Goal: Task Accomplishment & Management: Complete application form

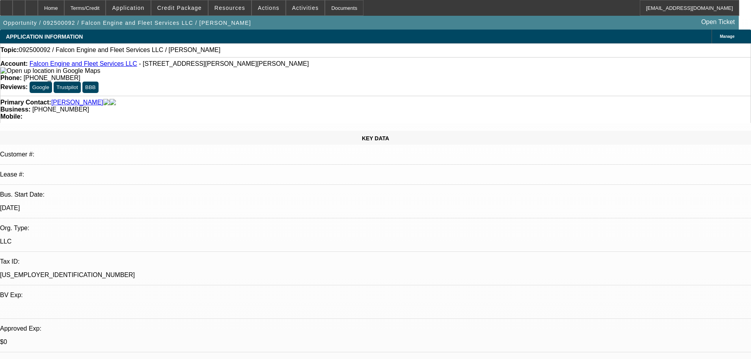
select select "0"
select select "2"
select select "0.1"
select select "4"
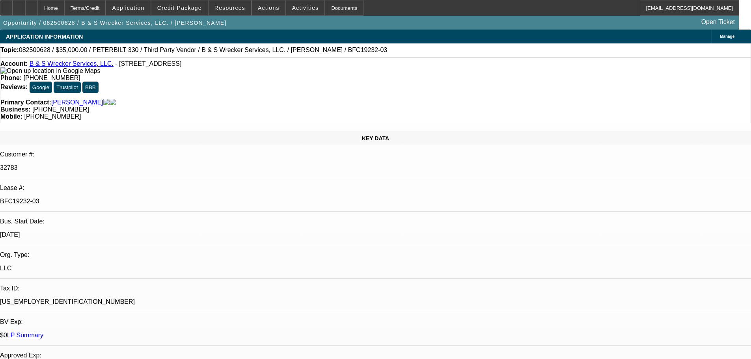
select select "0"
select select "6"
select select "0"
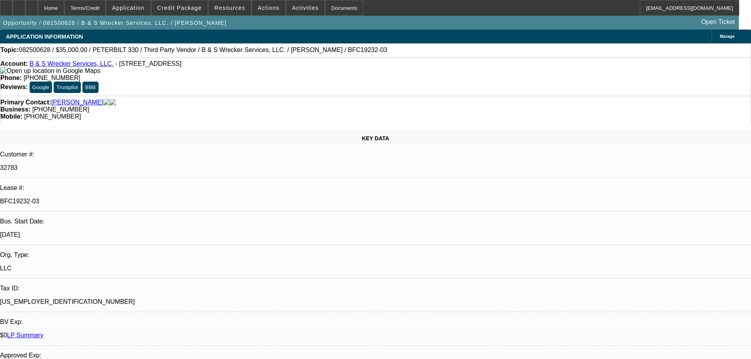
select select "0"
select select "6"
select select "0"
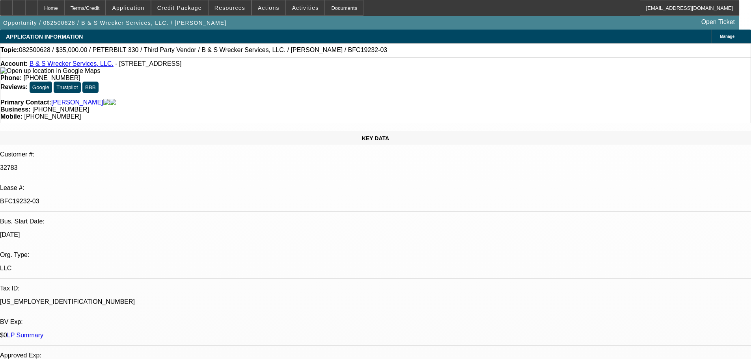
select select "0"
select select "6"
click at [38, 6] on div at bounding box center [31, 8] width 13 height 16
select select "0"
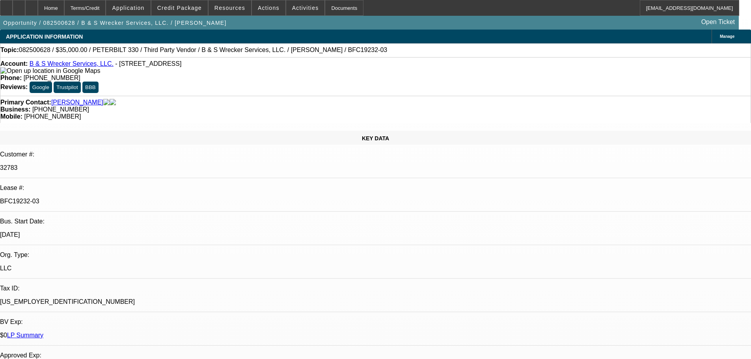
select select "0"
select select "6"
select select "0"
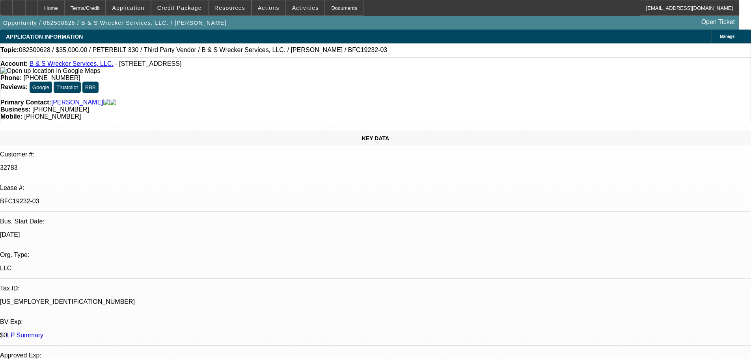
select select "6"
select select "0"
select select "6"
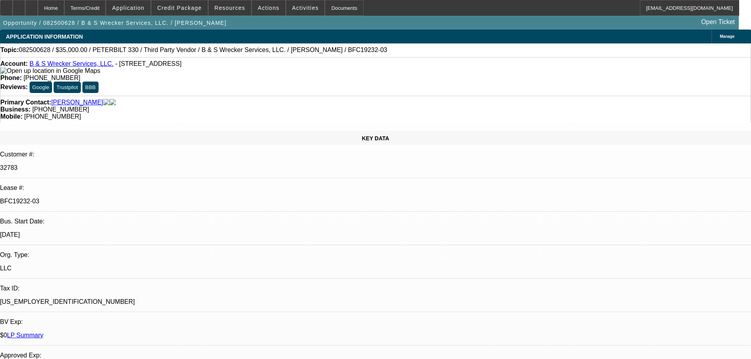
click at [38, 8] on div at bounding box center [31, 8] width 13 height 16
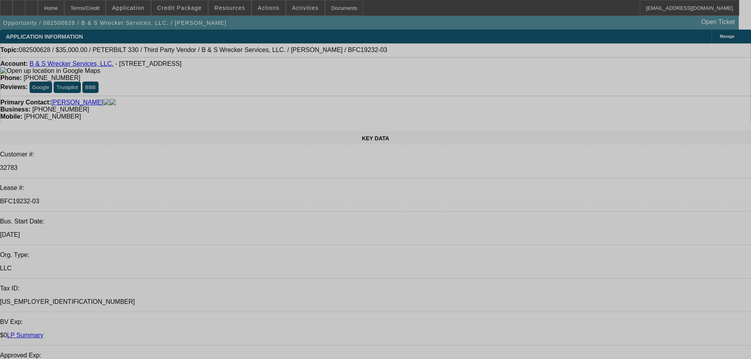
select select "0"
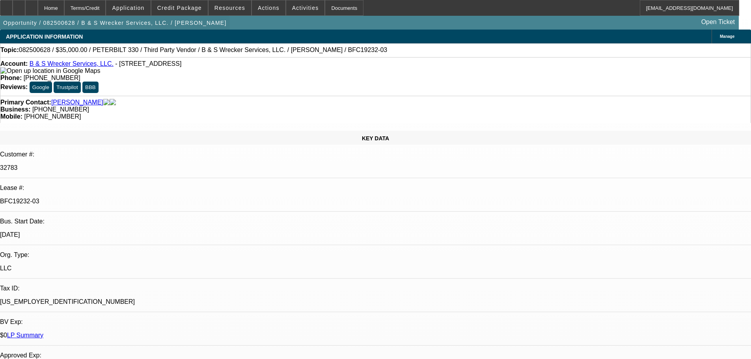
select select "0"
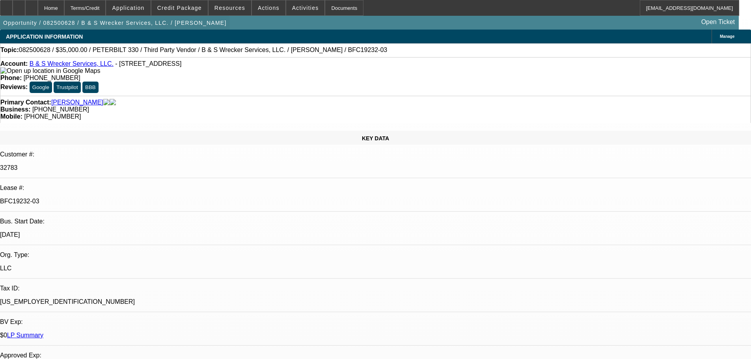
select select "0"
select select "1"
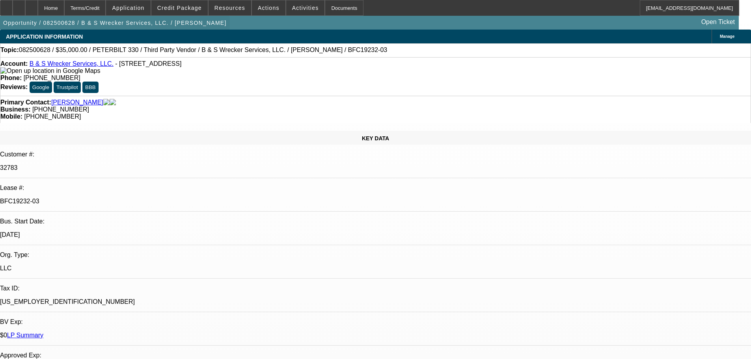
select select "6"
select select "1"
select select "6"
select select "1"
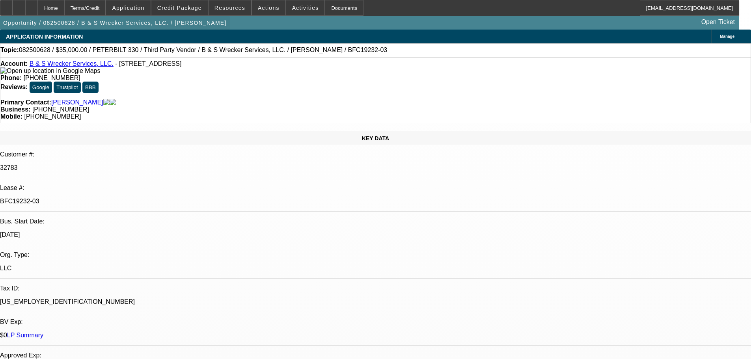
select select "1"
select select "6"
click at [38, 7] on div at bounding box center [31, 8] width 13 height 16
select select "0"
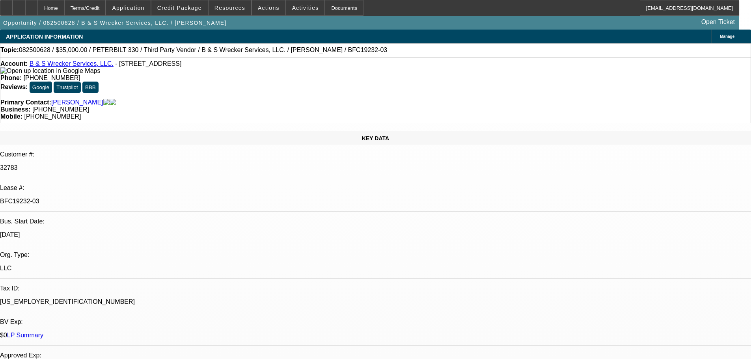
select select "0"
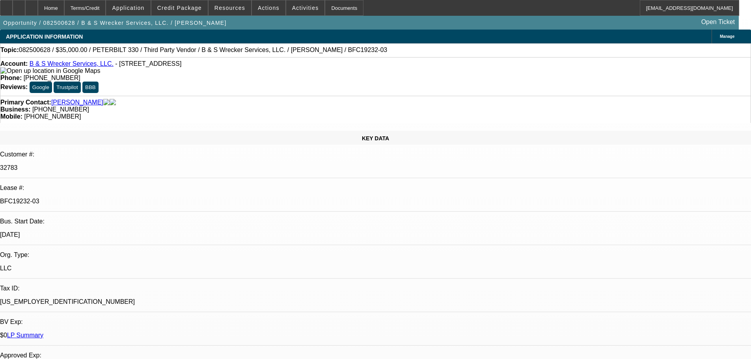
select select "0"
select select "1"
select select "6"
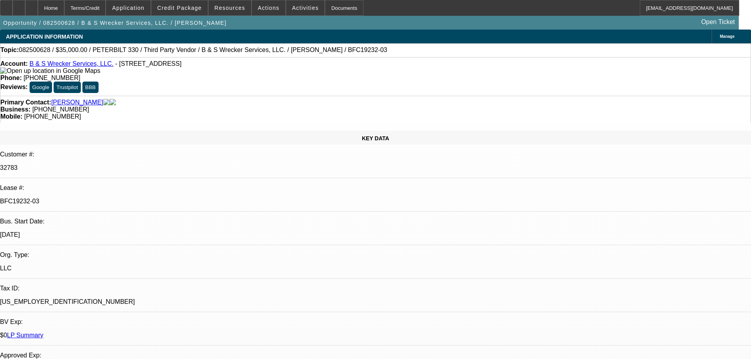
select select "1"
select select "6"
select select "1"
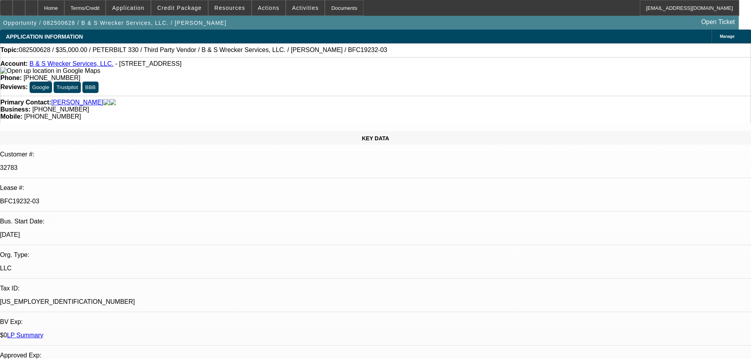
select select "6"
click at [38, 4] on div at bounding box center [31, 8] width 13 height 16
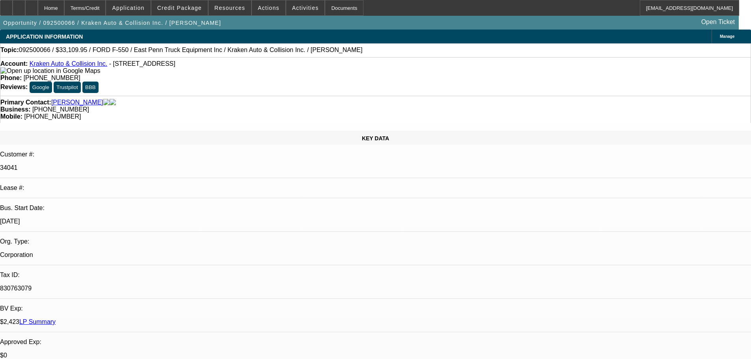
select select "0"
select select "0.1"
select select "4"
select select "0"
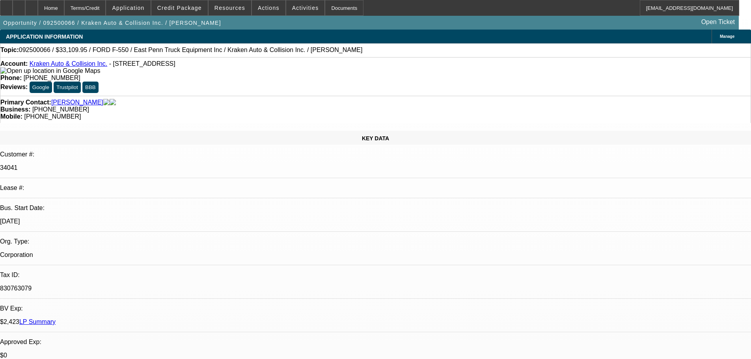
select select "0"
select select "0.1"
select select "4"
select select "0"
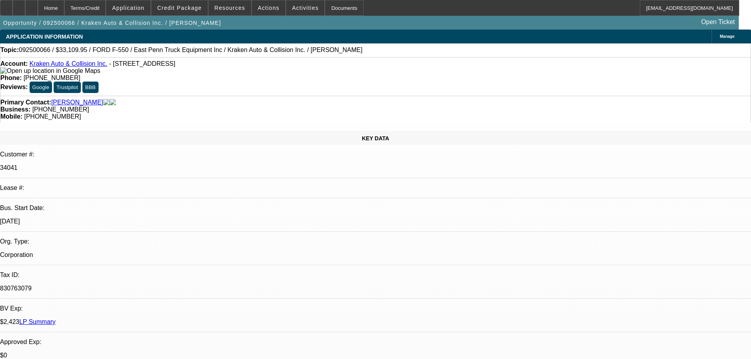
select select "0.1"
select select "4"
select select "0"
select select "0.1"
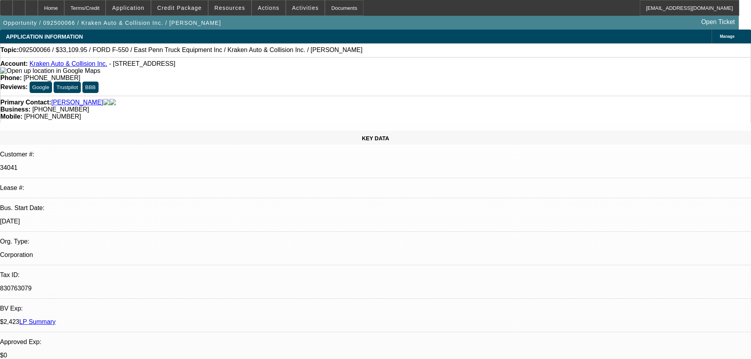
select select "4"
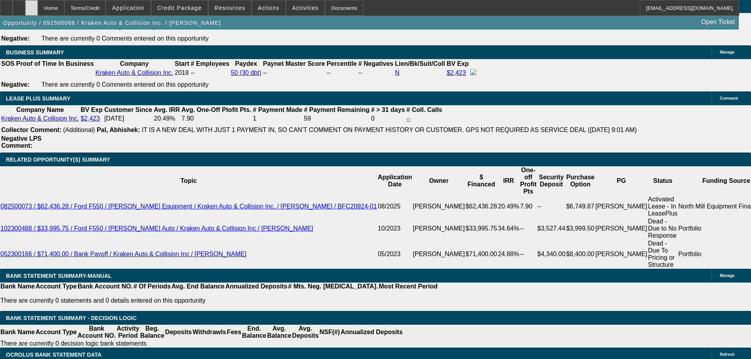
scroll to position [1250, 0]
click at [38, 9] on div at bounding box center [31, 8] width 13 height 16
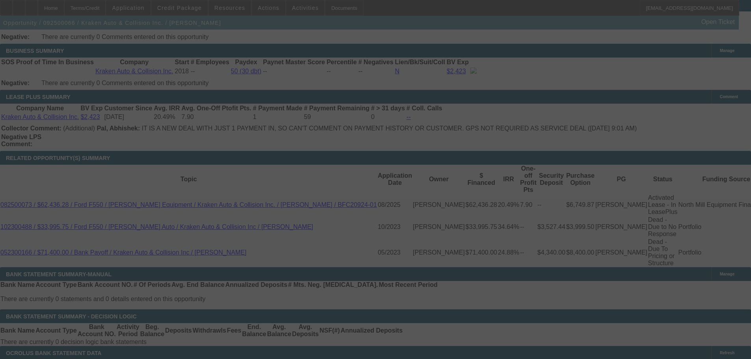
scroll to position [1250, 0]
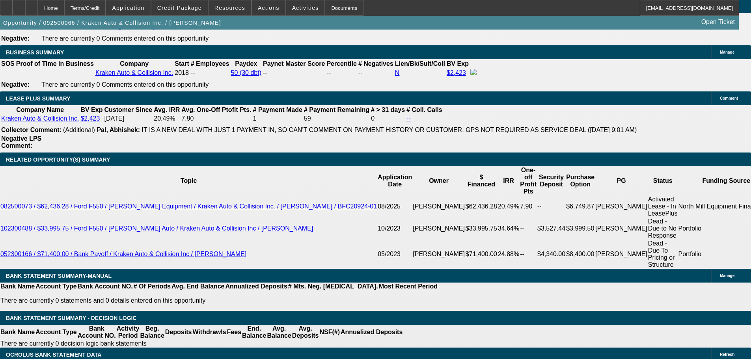
select select "0"
select select "0.1"
select select "4"
select select "0"
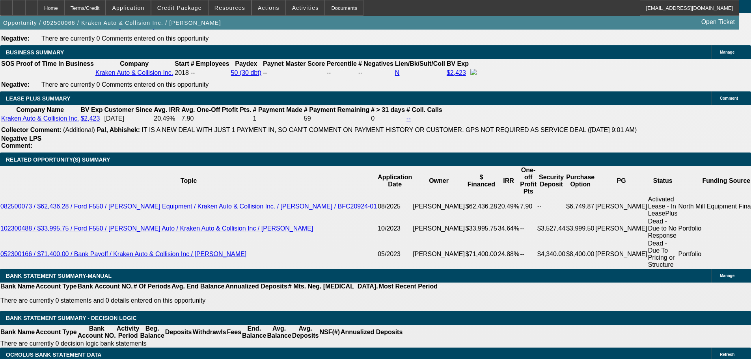
select select "0"
select select "0.1"
select select "4"
select select "0"
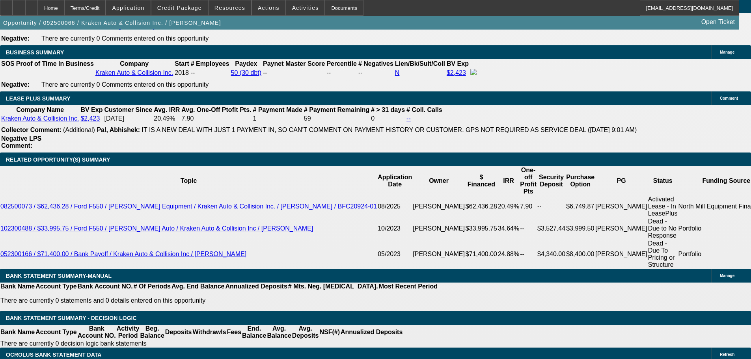
select select "0.1"
select select "4"
select select "0"
select select "0.1"
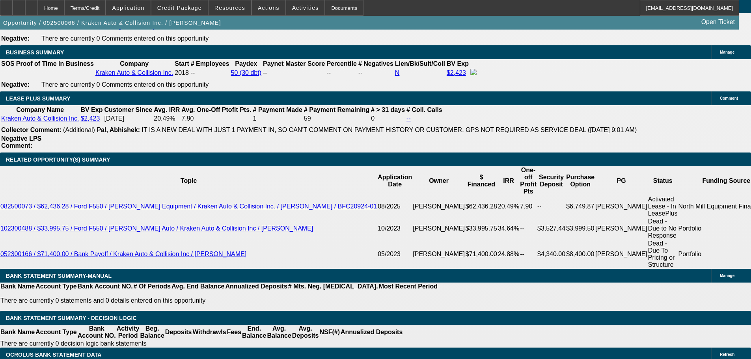
select select "4"
click at [192, 8] on span "Credit Package" at bounding box center [179, 8] width 45 height 6
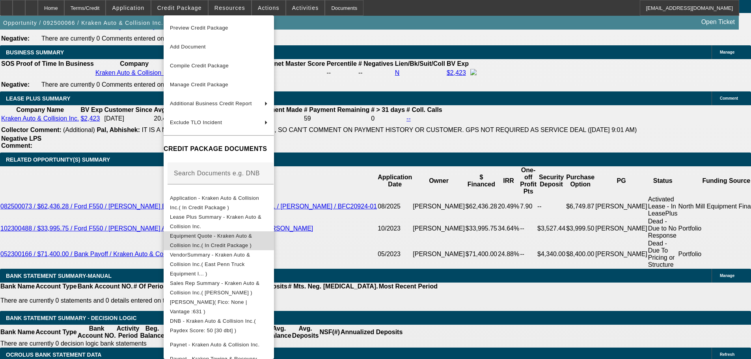
click at [191, 234] on span "Equipment Quote - Kraken Auto & Collision Inc.( In Credit Package )" at bounding box center [219, 240] width 98 height 19
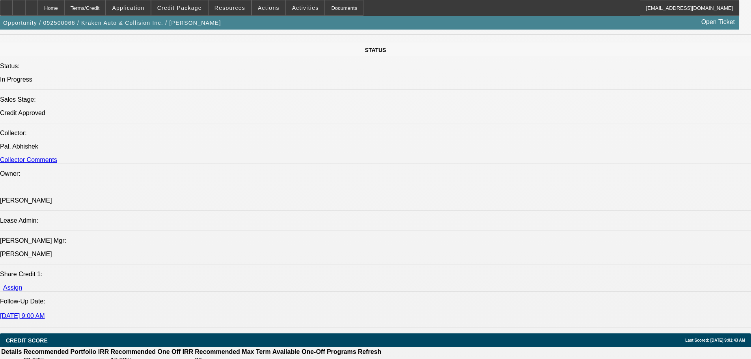
scroll to position [817, 0]
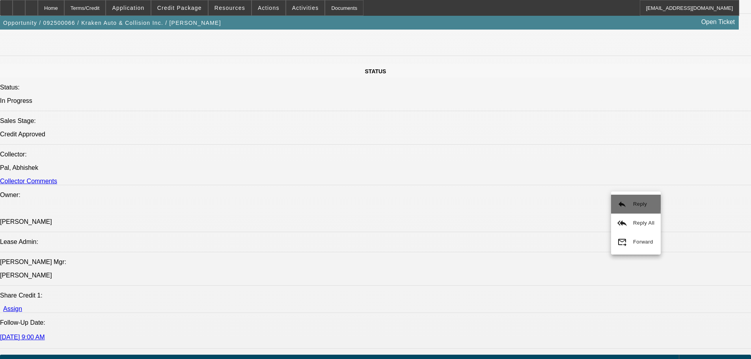
click at [632, 202] on button "reply Reply" at bounding box center [636, 204] width 50 height 19
click at [645, 224] on span "Reply All" at bounding box center [652, 226] width 21 height 6
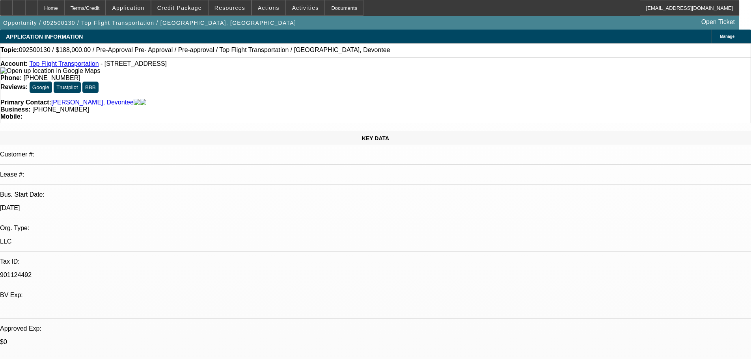
select select "0"
select select "3"
select select "0"
select select "6"
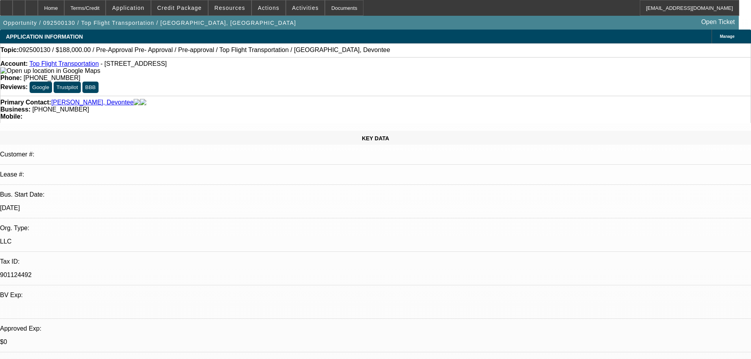
select select "0"
select select "3"
select select "0"
select select "6"
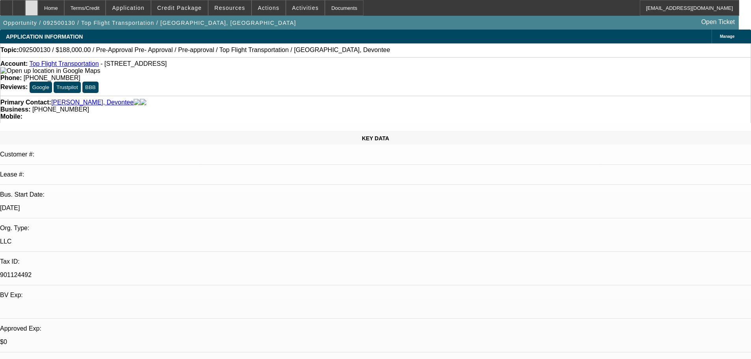
click at [32, 5] on icon at bounding box center [32, 5] width 0 height 0
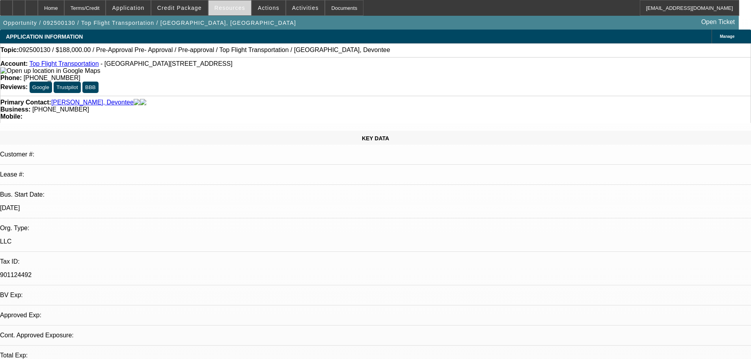
select select "0"
select select "3"
select select "0"
select select "6"
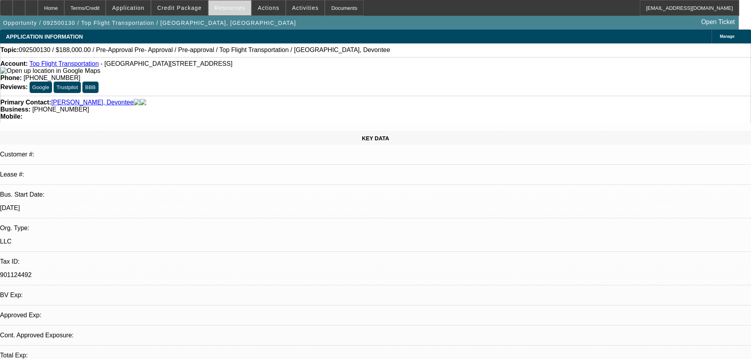
select select "0"
select select "3"
select select "0"
select select "6"
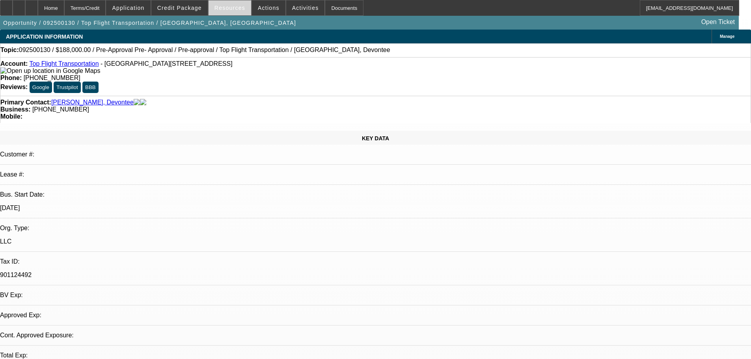
select select "0"
select select "3"
select select "0"
select select "6"
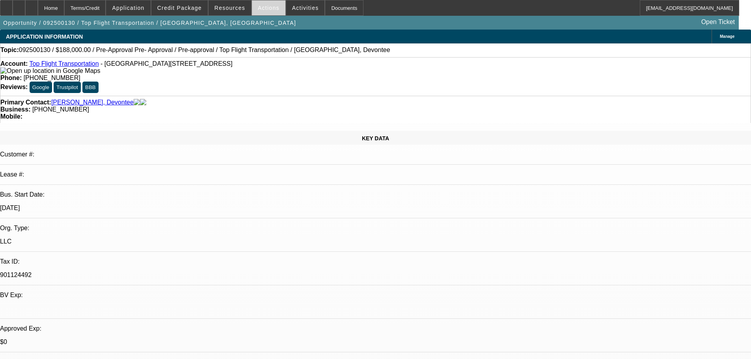
click at [254, 7] on span at bounding box center [268, 7] width 33 height 19
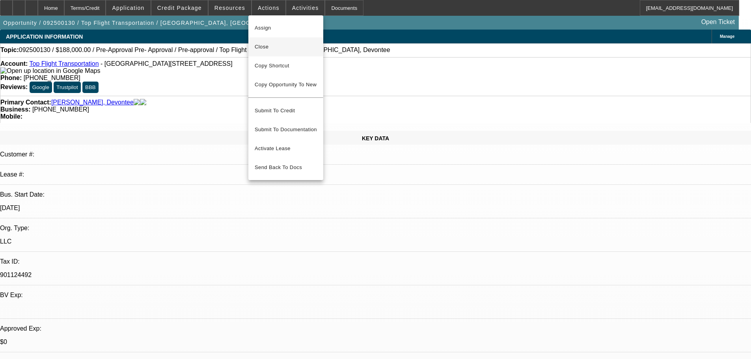
click at [268, 45] on span "Close" at bounding box center [286, 46] width 62 height 9
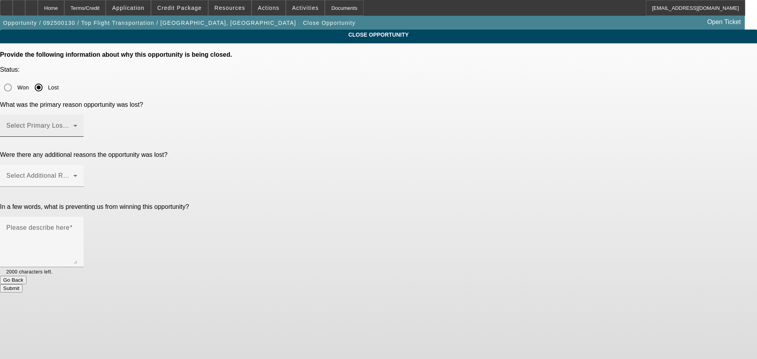
click at [73, 124] on span at bounding box center [39, 128] width 67 height 9
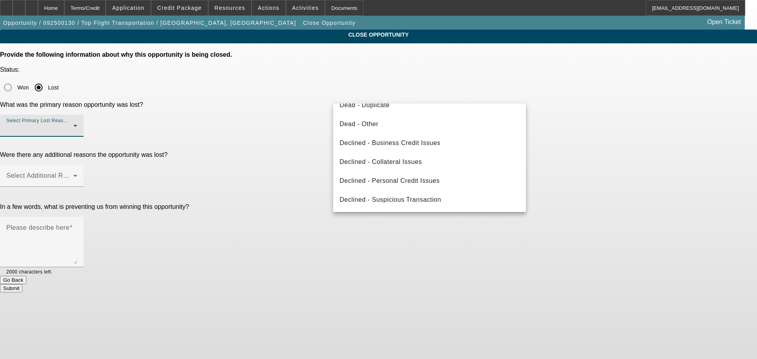
scroll to position [106, 0]
click at [409, 203] on span "Declined - Suspicious Transaction" at bounding box center [390, 199] width 102 height 9
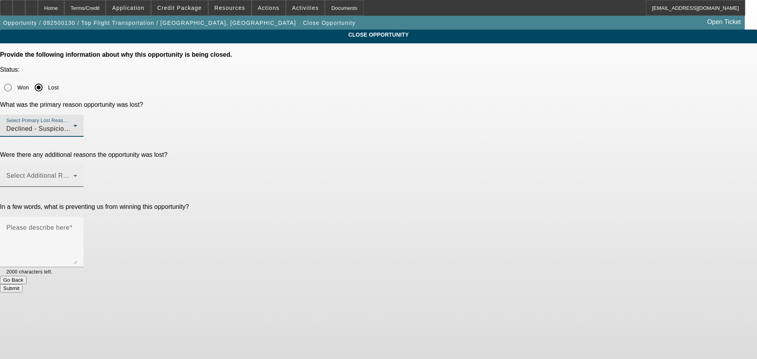
click at [73, 174] on span at bounding box center [39, 178] width 67 height 9
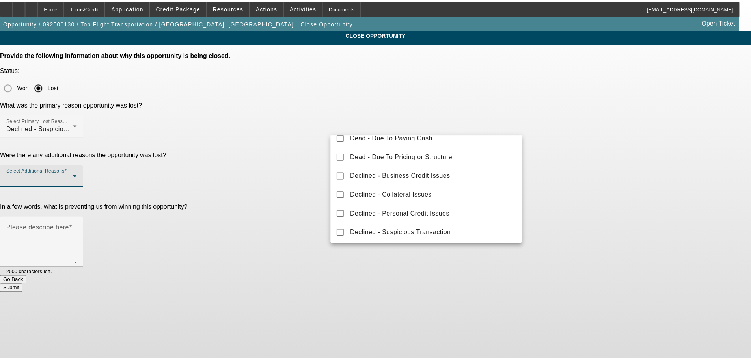
scroll to position [87, 0]
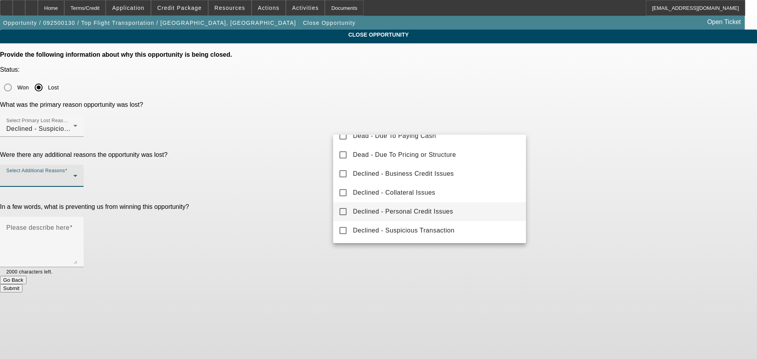
click at [438, 216] on span "Declined - Personal Credit Issues" at bounding box center [403, 211] width 100 height 9
click at [323, 188] on div at bounding box center [378, 179] width 757 height 359
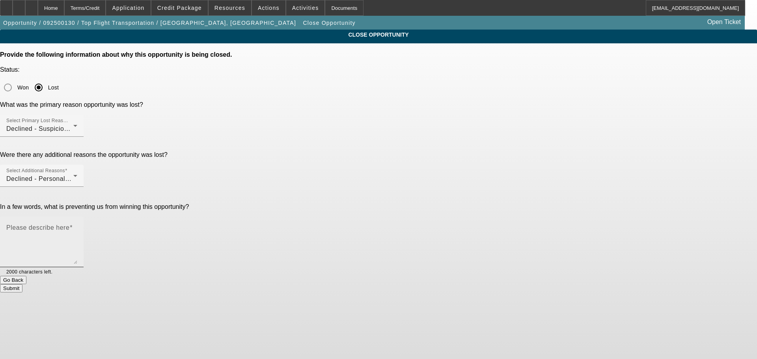
click at [77, 226] on textarea "Please describe here" at bounding box center [41, 245] width 71 height 38
type textarea "DNM"
click at [22, 284] on button "Submit" at bounding box center [11, 288] width 22 height 8
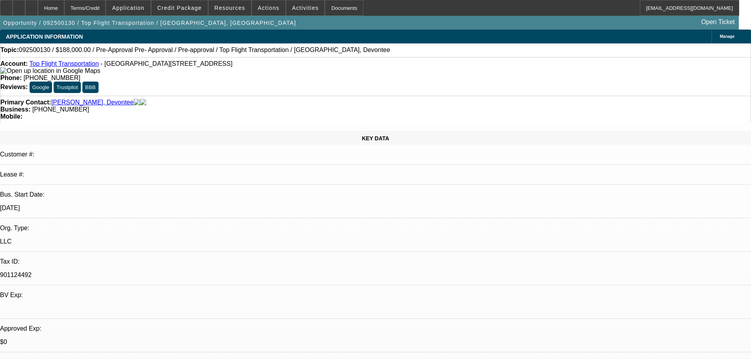
select select "0"
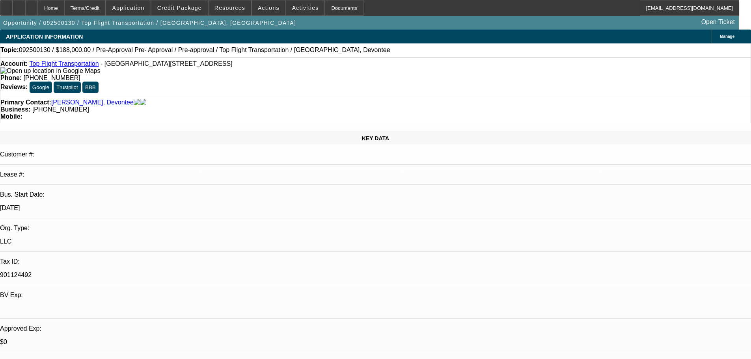
select select "0"
select select "1"
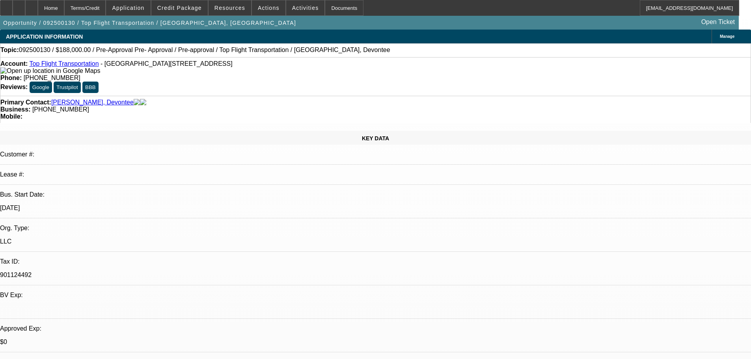
select select "3"
select select "6"
select select "1"
select select "3"
select select "6"
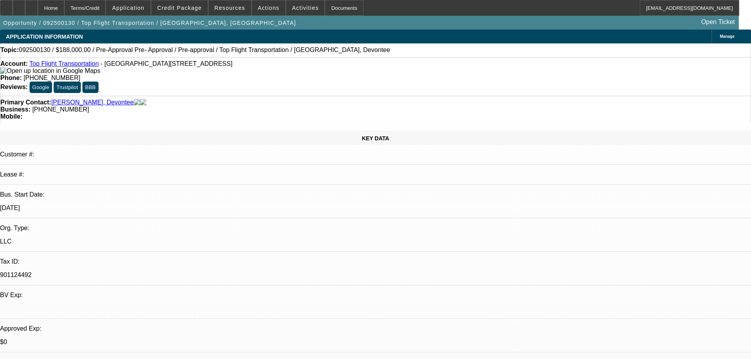
select select "1"
select select "3"
select select "6"
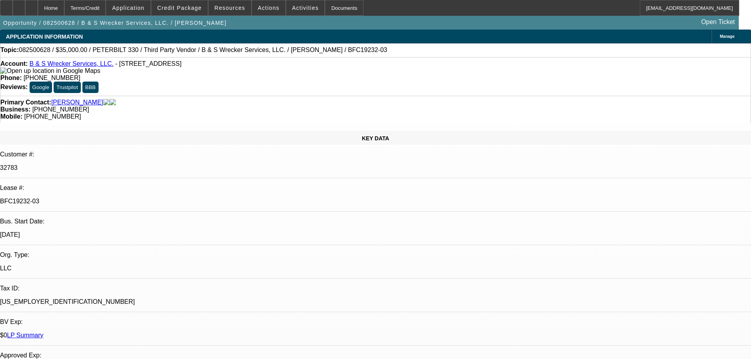
select select "0"
select select "6"
select select "0"
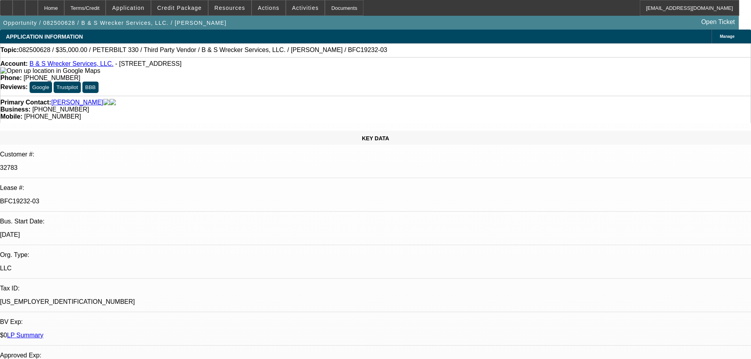
select select "0"
select select "6"
select select "0"
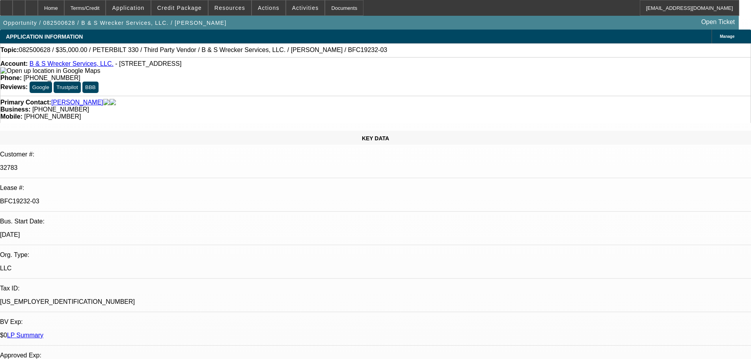
select select "0"
select select "6"
